Goal: Find specific page/section: Find specific page/section

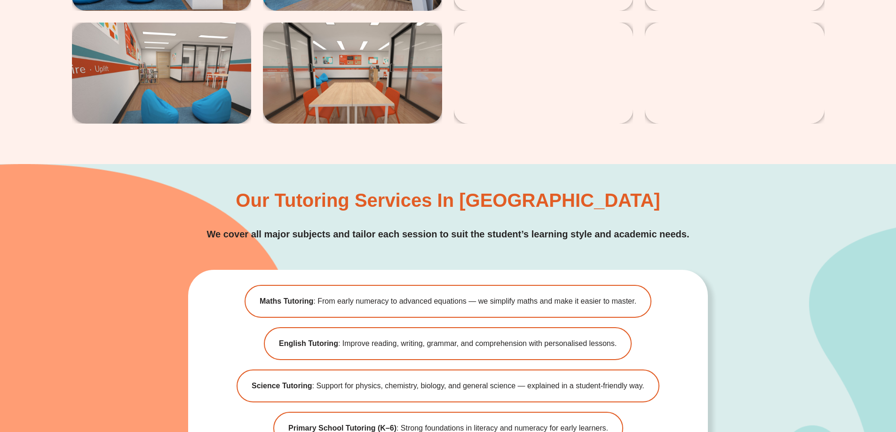
scroll to position [2776, 0]
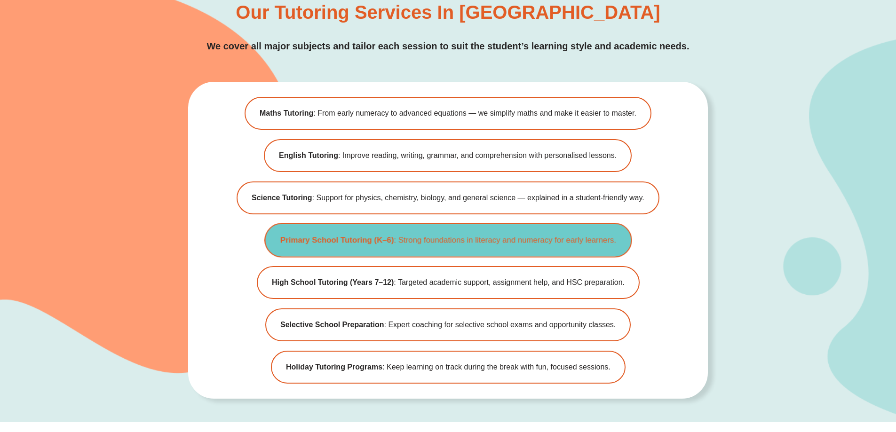
click at [322, 248] on link "Primary School Tutoring (K–6) : Strong foundations in literacy and numeracy for…" at bounding box center [447, 240] width 367 height 35
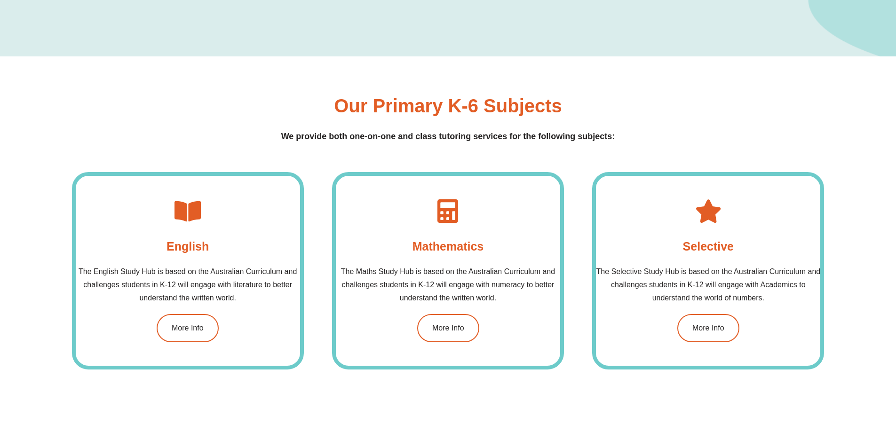
scroll to position [847, 0]
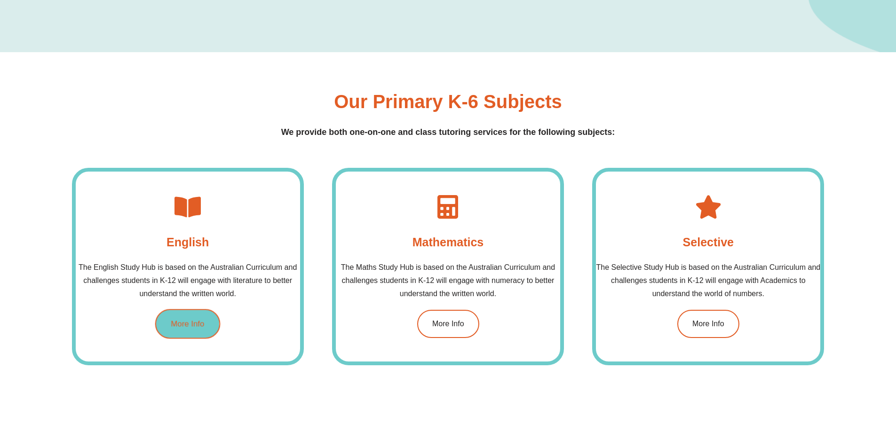
click at [171, 325] on span "More Info" at bounding box center [187, 324] width 33 height 8
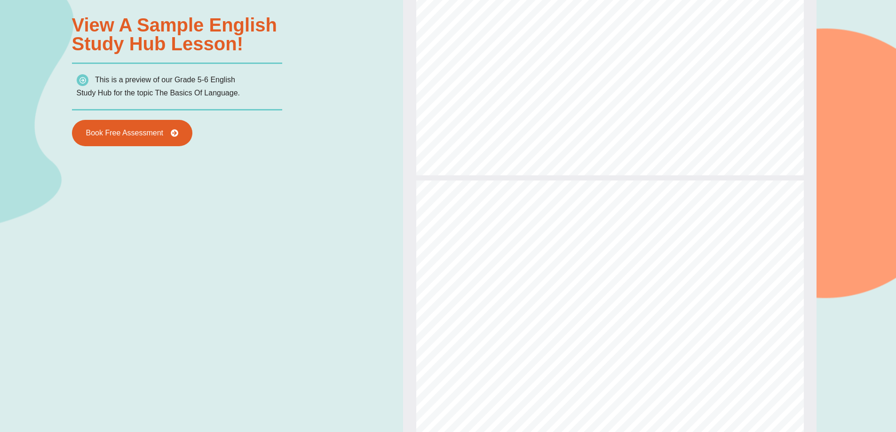
scroll to position [1317, 0]
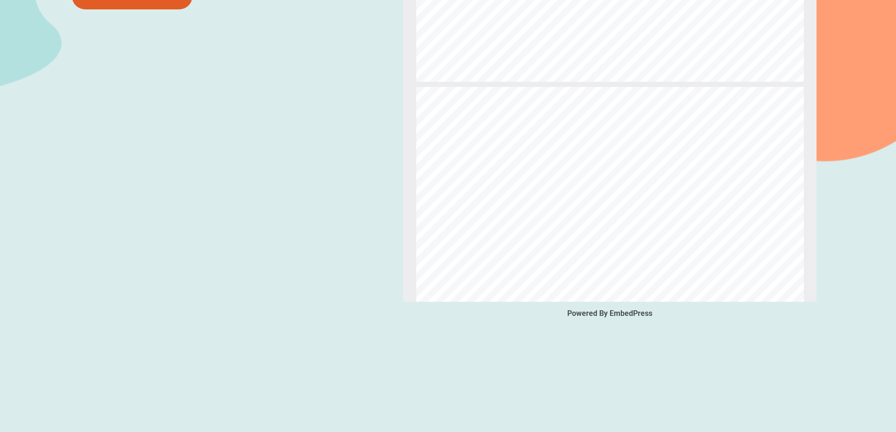
type input "*"
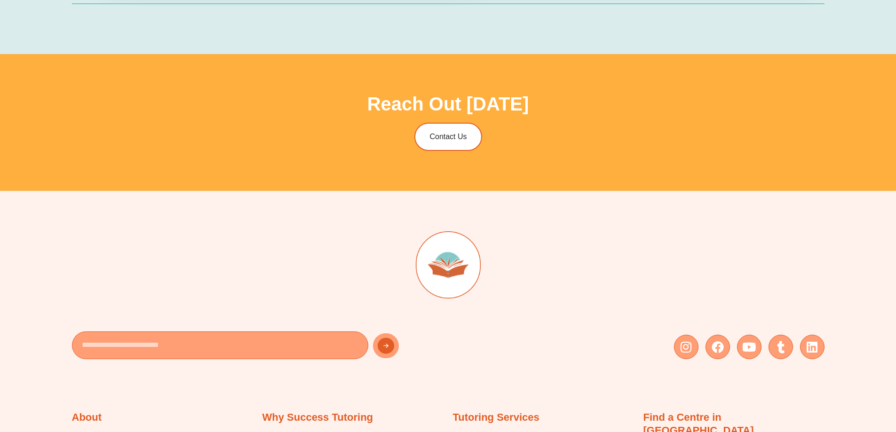
scroll to position [3576, 0]
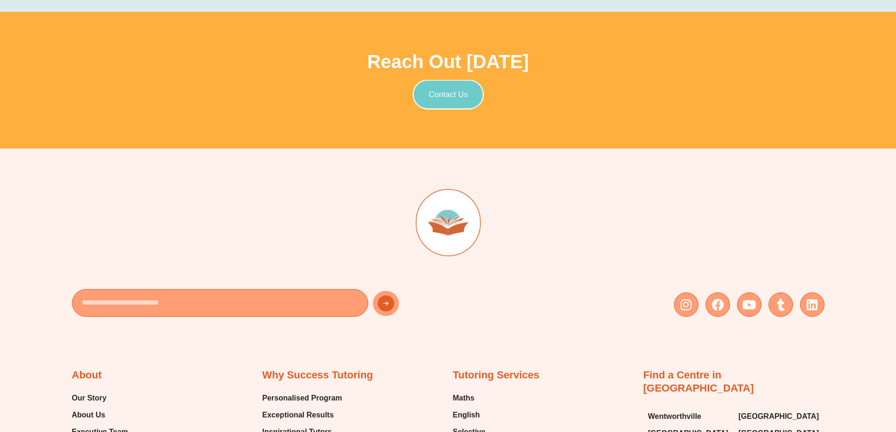
click at [448, 96] on span "Contact Us" at bounding box center [448, 94] width 39 height 8
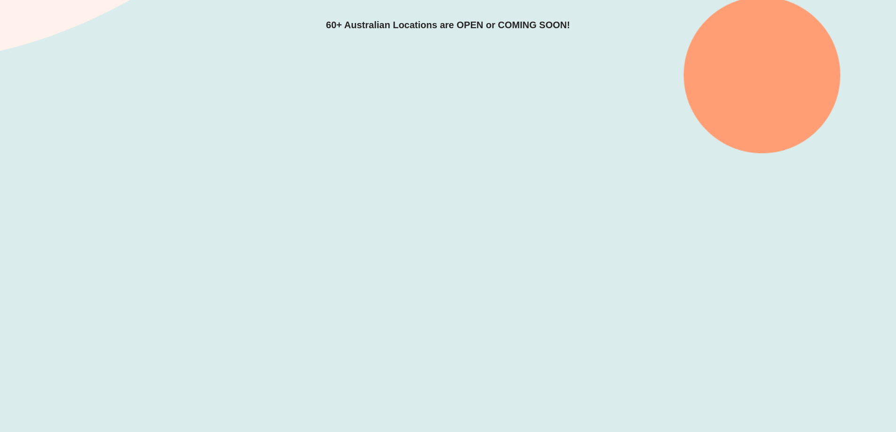
scroll to position [282, 0]
